Goal: Task Accomplishment & Management: Manage account settings

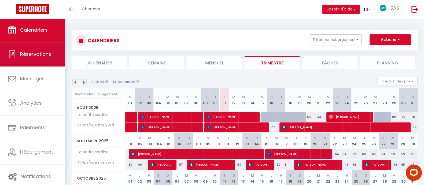
click at [38, 51] on span "Réservations" at bounding box center [35, 54] width 31 height 7
select select "not_cancelled"
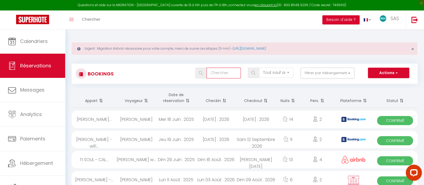
click at [218, 73] on input "text" at bounding box center [224, 73] width 34 height 11
type input "notte"
select select
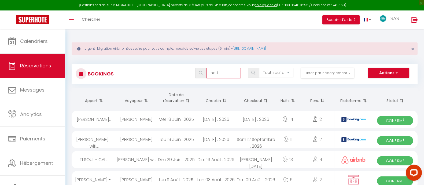
select select
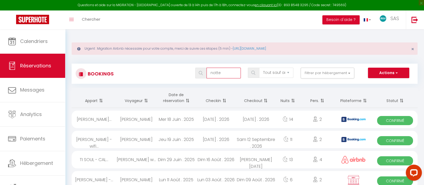
select select
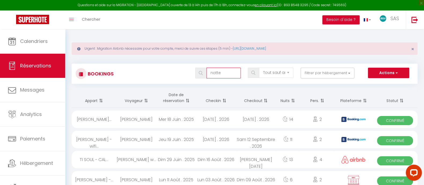
select select
type input "notteb"
select select
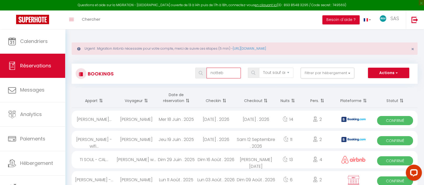
select select
type input "notteba"
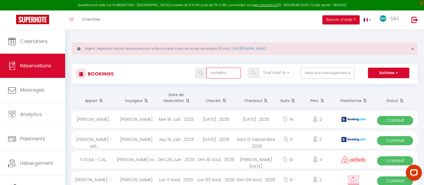
select select
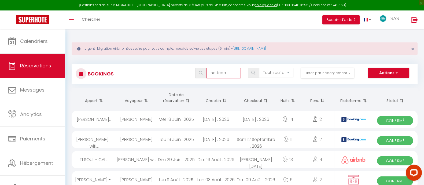
select select
type input "notteba"
select select
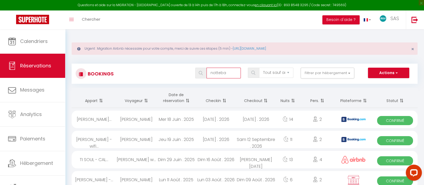
select select
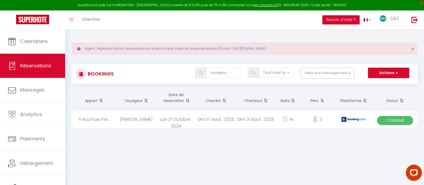
click at [139, 118] on div "[PERSON_NAME]" at bounding box center [137, 119] width 40 height 17
select select "OK"
select select "0"
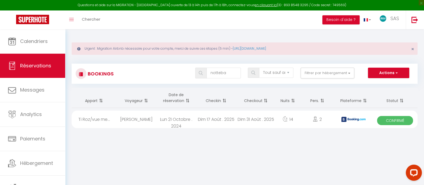
select select "1"
select select
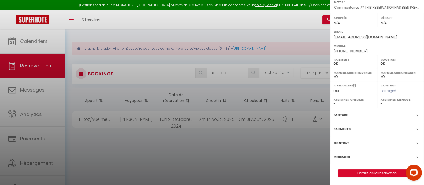
scroll to position [81, 0]
click at [372, 174] on link "Détails de la réservation" at bounding box center [377, 173] width 77 height 7
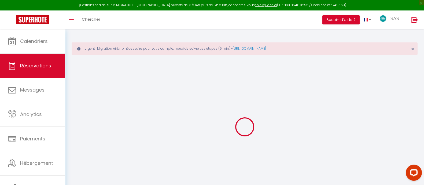
type input "[PERSON_NAME]"
type input "Nottebaert"
type input "[EMAIL_ADDRESS][DOMAIN_NAME]"
type input "[PHONE_NUMBER]"
type input "74370"
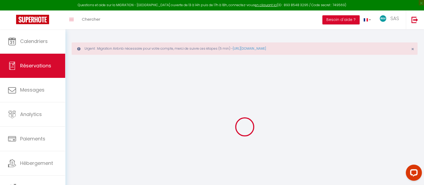
type input "[STREET_ADDRESS]"
type input "LES OLLIERES"
select select "FR"
type input "183.97"
type input "18.11"
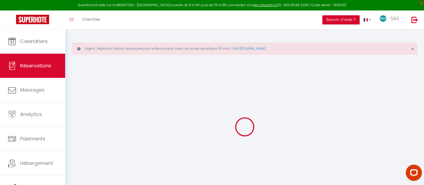
select select "50744"
select select "1"
select select
type input "2"
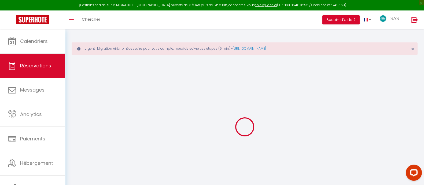
select select "12"
select select "15"
type input "1226.45"
checkbox input "false"
type input "0"
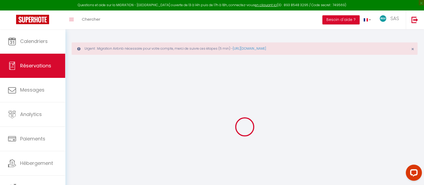
select select "2"
type input "0"
select select
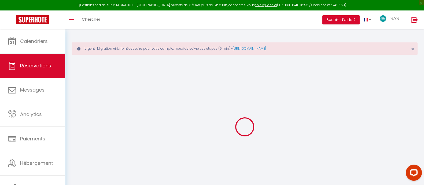
select select
checkbox input "false"
select select
checkbox input "false"
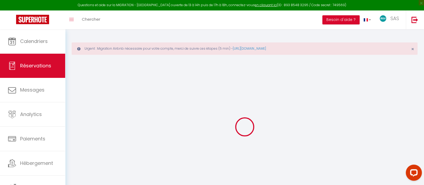
select select
checkbox input "false"
type textarea "** THIS RESERVATION HAS BEEN PRE-PAID ** BOOKING NOTE : Payment charge is EUR 1…"
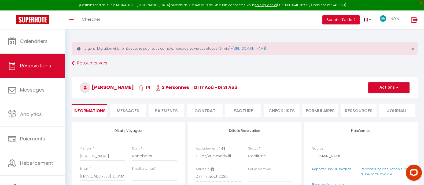
type input "67.45"
select select
checkbox input "false"
select select
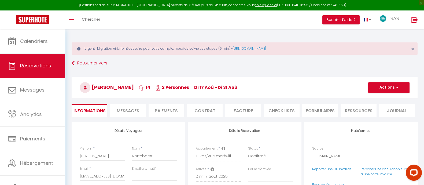
select select
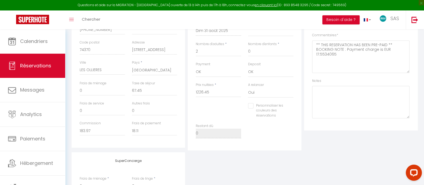
scroll to position [153, 0]
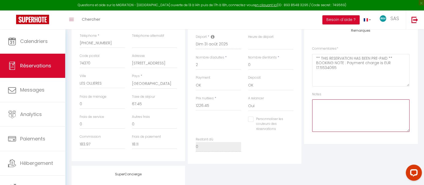
click at [339, 103] on textarea at bounding box center [360, 115] width 97 height 32
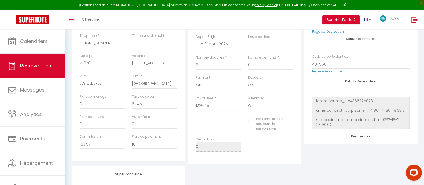
scroll to position [0, 0]
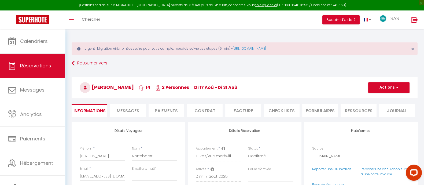
type textarea "ménage (payé)"
click at [391, 88] on button "Actions" at bounding box center [389, 87] width 41 height 11
click at [379, 99] on link "Enregistrer" at bounding box center [384, 99] width 42 height 7
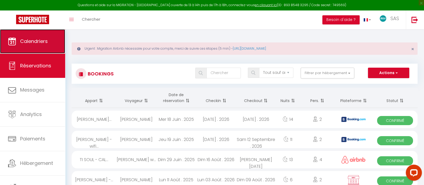
click at [34, 40] on span "Calendriers" at bounding box center [34, 41] width 28 height 7
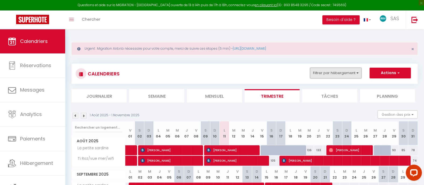
click at [330, 73] on button "Filtrer par hébergement" at bounding box center [336, 73] width 52 height 11
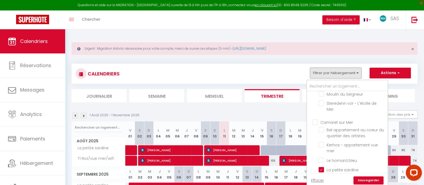
scroll to position [273, 0]
click at [350, 129] on input "La petite sardine" at bounding box center [352, 125] width 67 height 5
checkbox input "false"
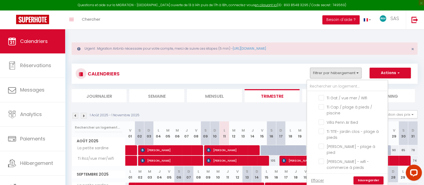
scroll to position [639, 0]
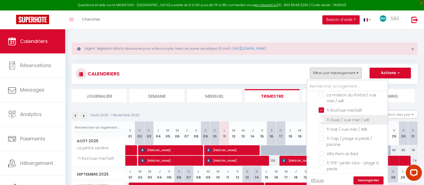
click at [352, 122] on input "Ti Gwer / vue mer / wifi" at bounding box center [352, 118] width 67 height 5
checkbox input "true"
checkbox input "false"
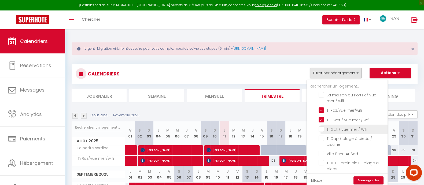
checkbox input "false"
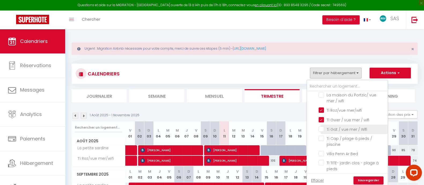
checkbox input "false"
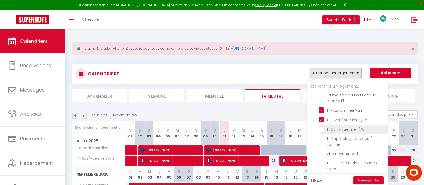
checkbox input "false"
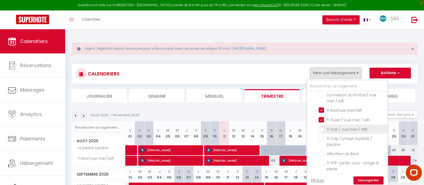
checkbox input "false"
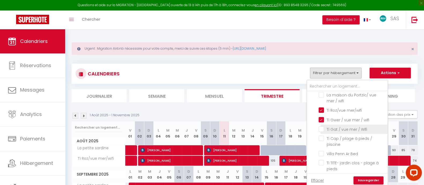
checkbox input "false"
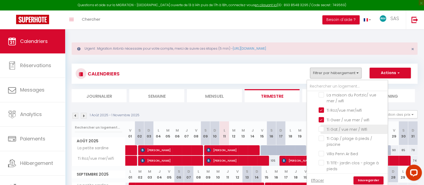
checkbox input "false"
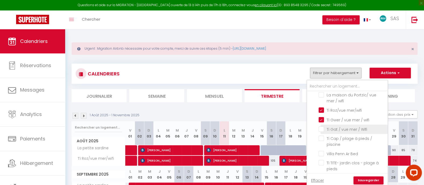
checkbox input "false"
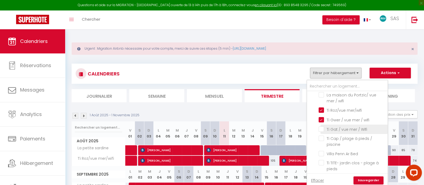
checkbox input "false"
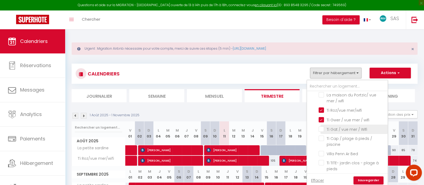
checkbox input "false"
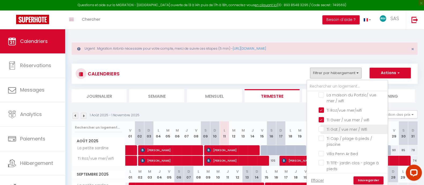
checkbox input "false"
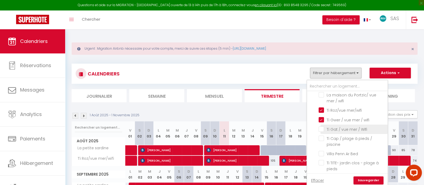
checkbox input "false"
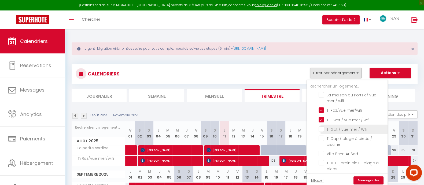
checkbox input "false"
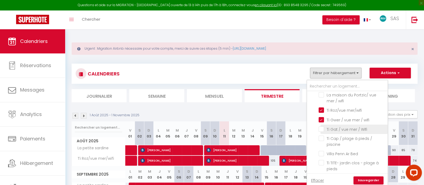
checkbox input "false"
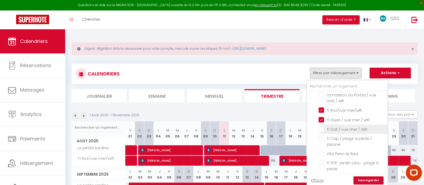
checkbox input "false"
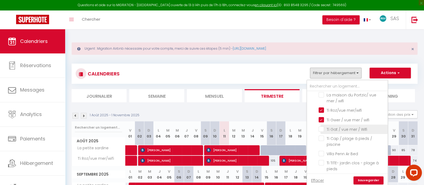
click at [351, 132] on input "Ti Gat / vue mer / Wifi" at bounding box center [352, 128] width 67 height 5
checkbox input "true"
checkbox input "false"
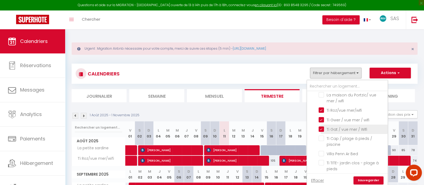
checkbox input "false"
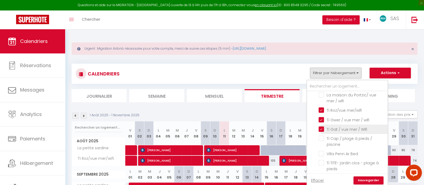
checkbox input "false"
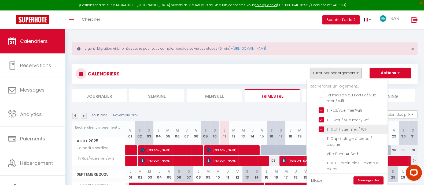
checkbox input "false"
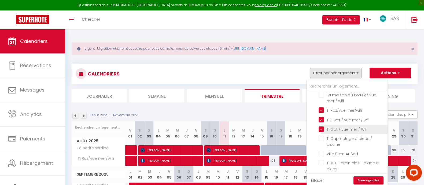
checkbox input "false"
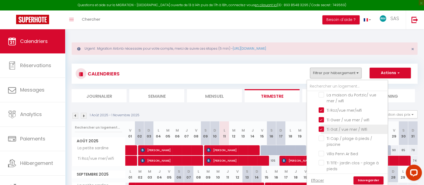
checkbox input "false"
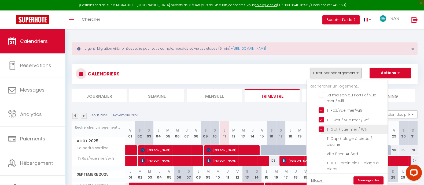
checkbox input "false"
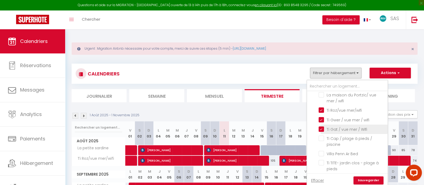
checkbox input "false"
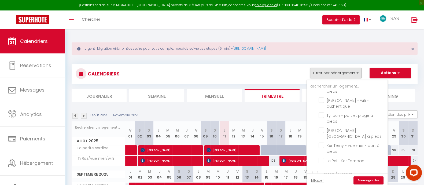
scroll to position [401, 0]
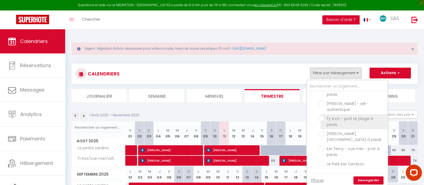
click at [323, 121] on input "Ty loch - port et plage à pieds" at bounding box center [352, 118] width 67 height 5
click at [376, 178] on link "Sauvegarder" at bounding box center [369, 180] width 30 height 8
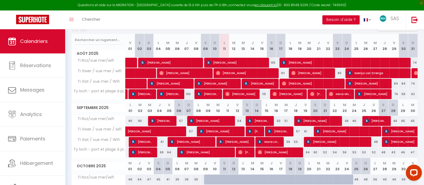
scroll to position [79, 0]
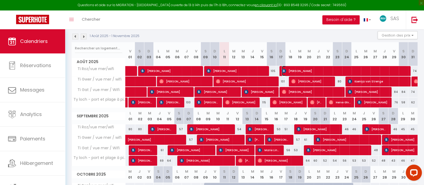
click at [355, 69] on span "[PERSON_NAME]" at bounding box center [344, 71] width 125 height 10
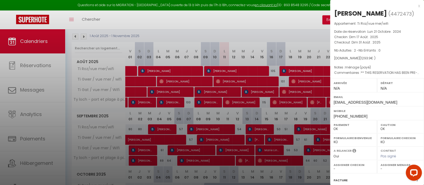
click at [280, 30] on div at bounding box center [212, 92] width 424 height 185
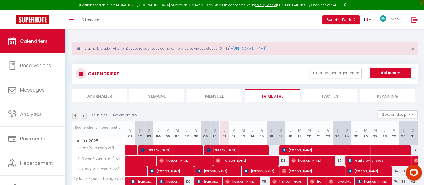
scroll to position [112, 0]
